Goal: Navigation & Orientation: Find specific page/section

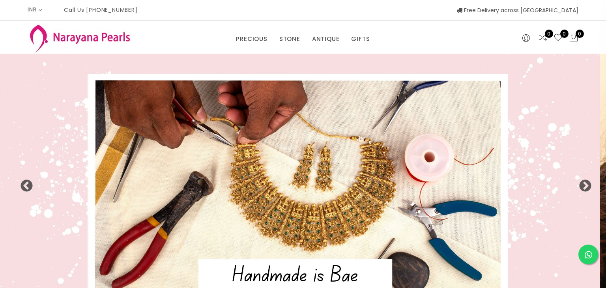
select select "INR"
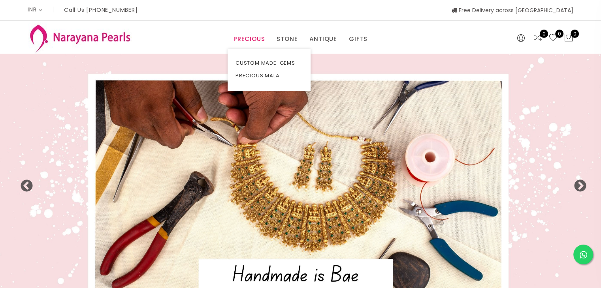
click at [244, 38] on link "PRECIOUS" at bounding box center [248, 39] width 31 height 12
click at [253, 71] on link "PRECIOUS MALA" at bounding box center [268, 75] width 67 height 13
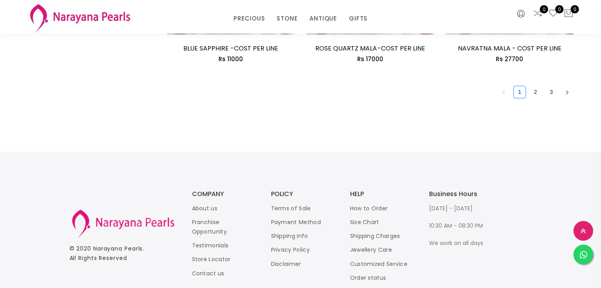
scroll to position [1224, 0]
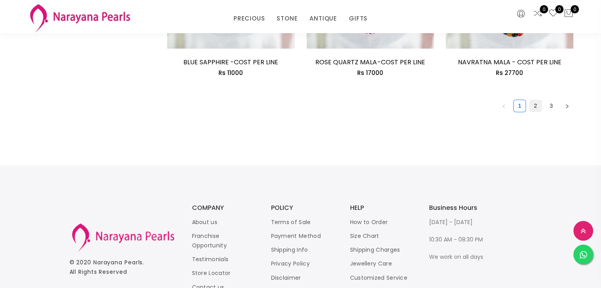
click at [538, 105] on link "2" at bounding box center [535, 106] width 12 height 12
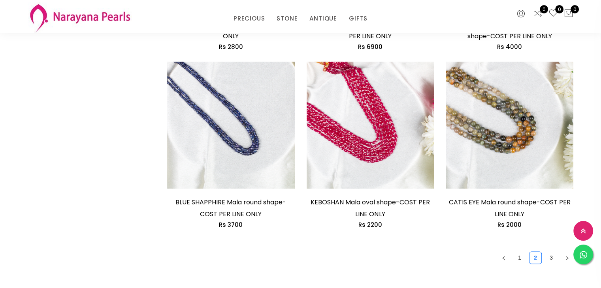
scroll to position [1145, 0]
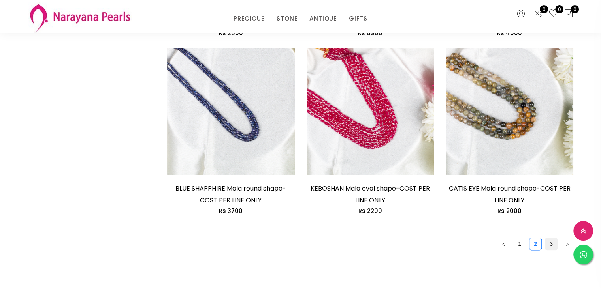
click at [546, 238] on link "3" at bounding box center [551, 244] width 12 height 12
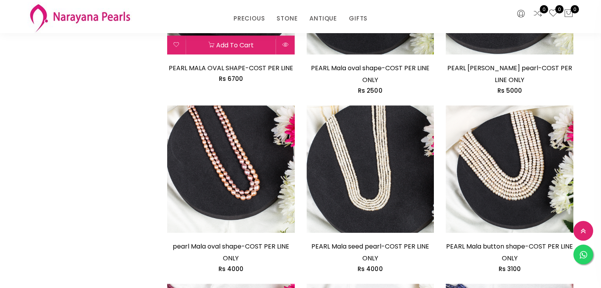
scroll to position [671, 0]
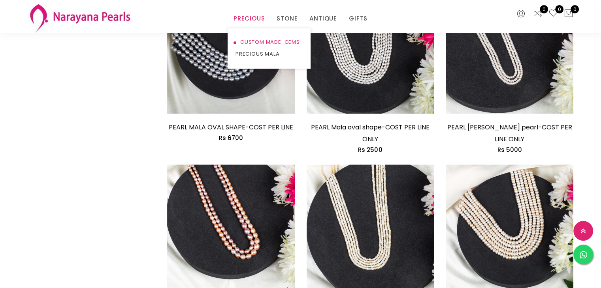
click at [258, 40] on link "CUSTOM MADE-GEMS" at bounding box center [268, 42] width 67 height 12
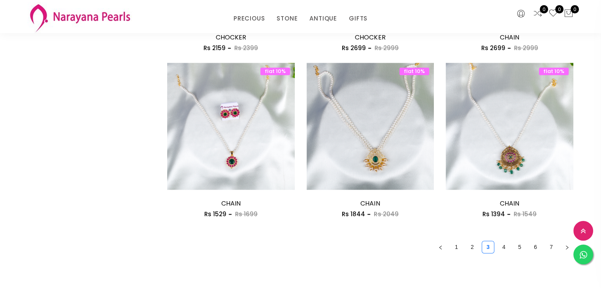
scroll to position [1105, 0]
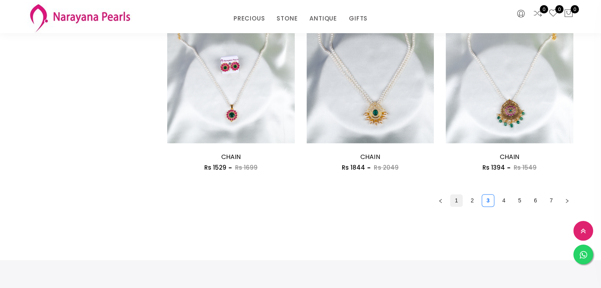
click at [454, 198] on link "1" at bounding box center [456, 201] width 12 height 12
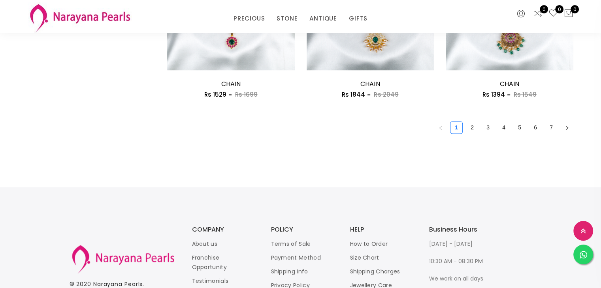
scroll to position [1184, 0]
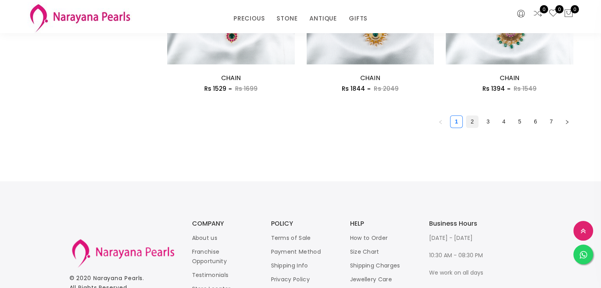
click at [475, 124] on link "2" at bounding box center [472, 122] width 12 height 12
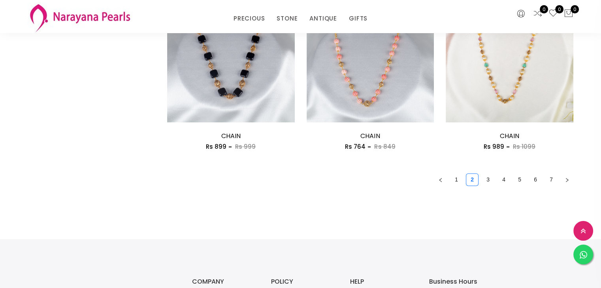
scroll to position [1145, 0]
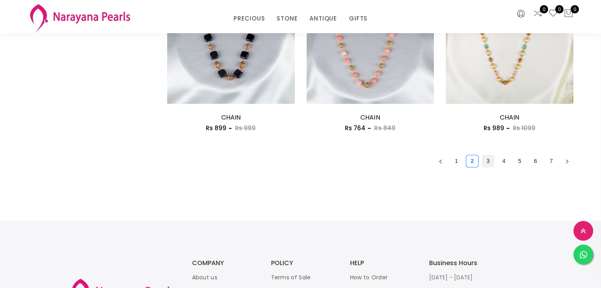
click at [482, 159] on link "3" at bounding box center [488, 161] width 12 height 12
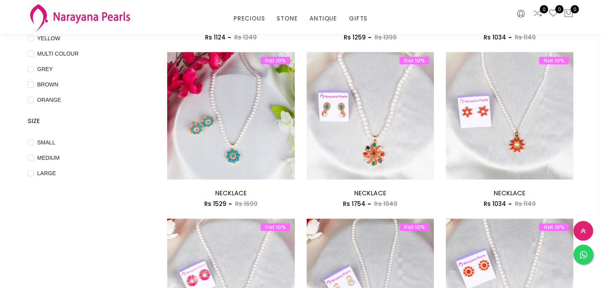
scroll to position [395, 0]
